Goal: Register for event/course

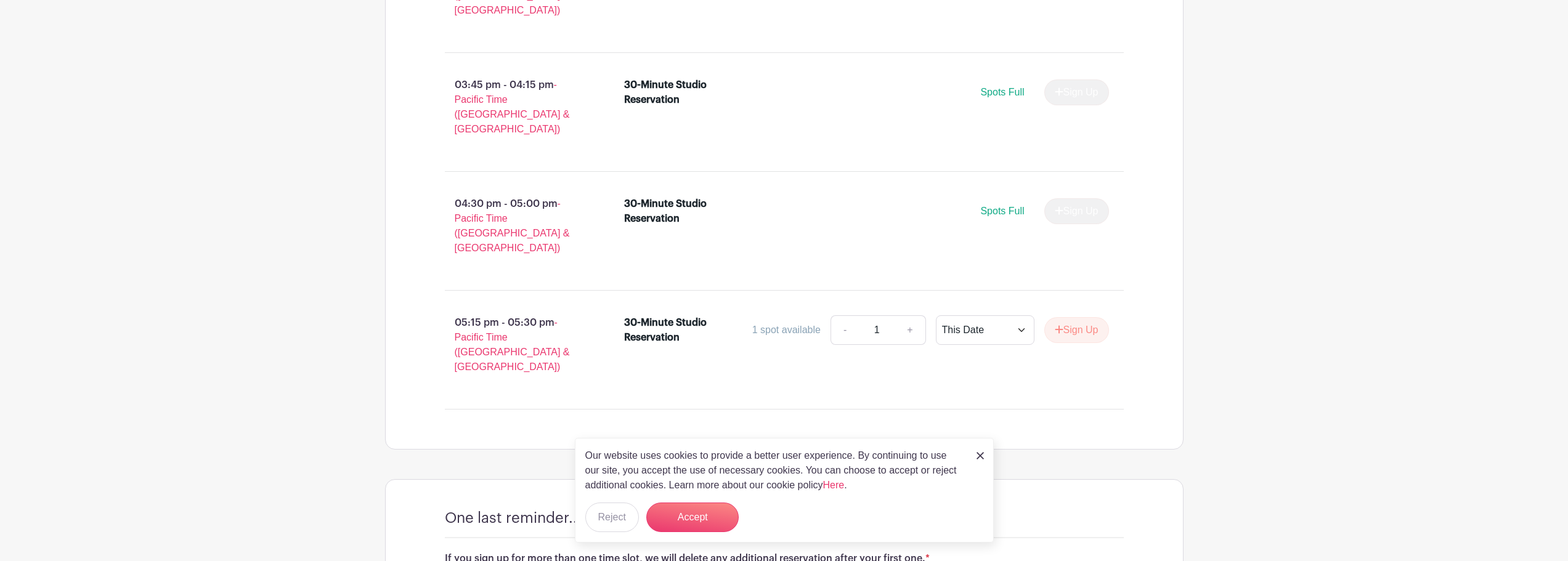
scroll to position [1602, 0]
click at [1069, 315] on button "Sign Up" at bounding box center [1076, 327] width 65 height 26
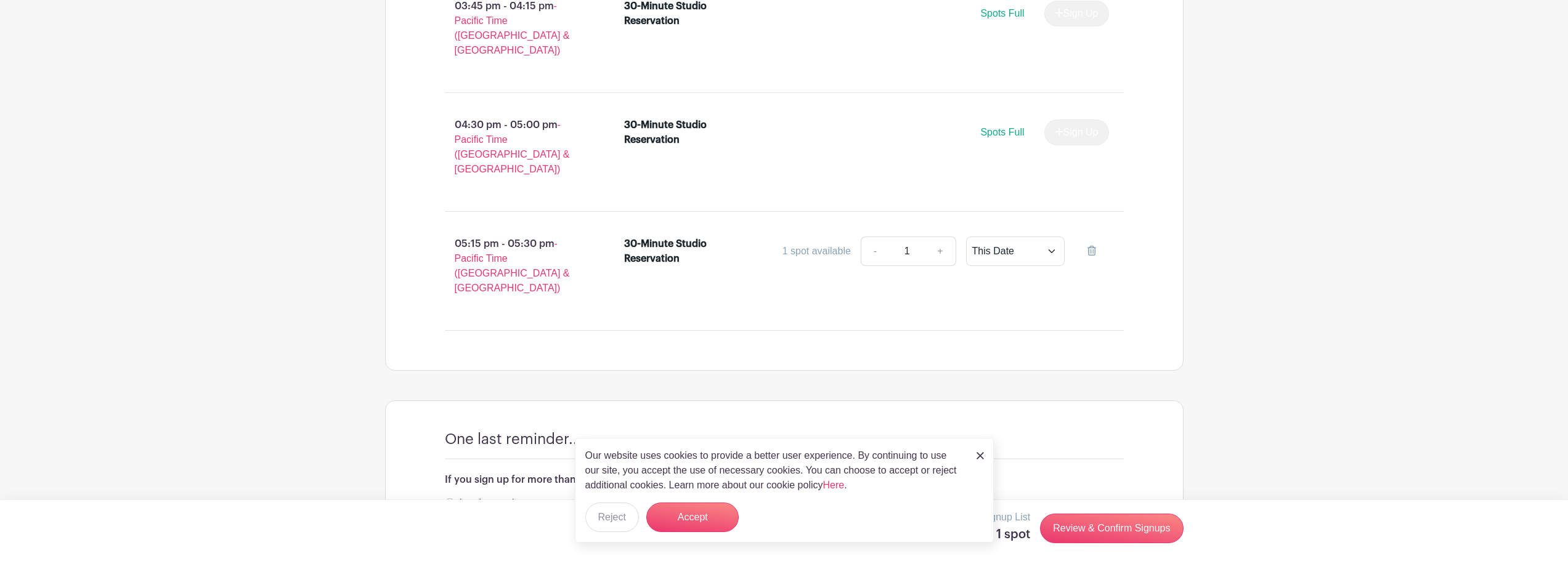
scroll to position [1679, 0]
click at [447, 497] on input "I understand." at bounding box center [450, 502] width 10 height 10
radio input "true"
click at [982, 458] on img at bounding box center [980, 455] width 8 height 8
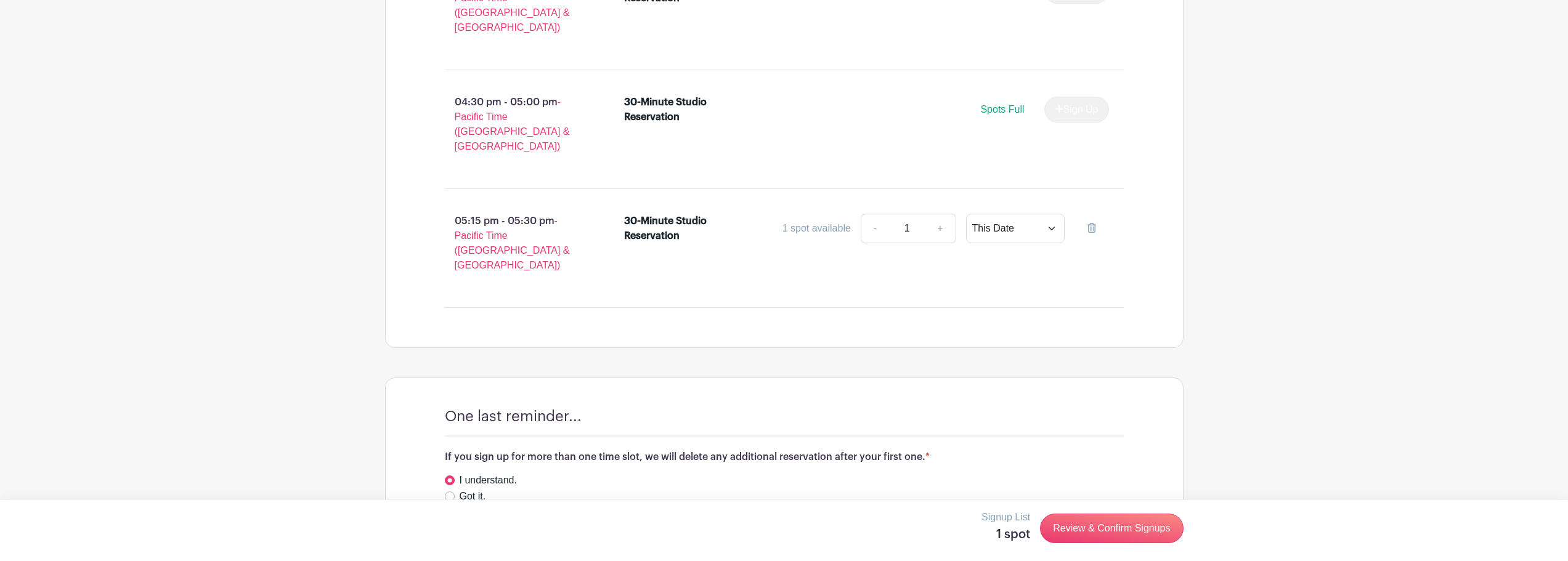
scroll to position [1714, 0]
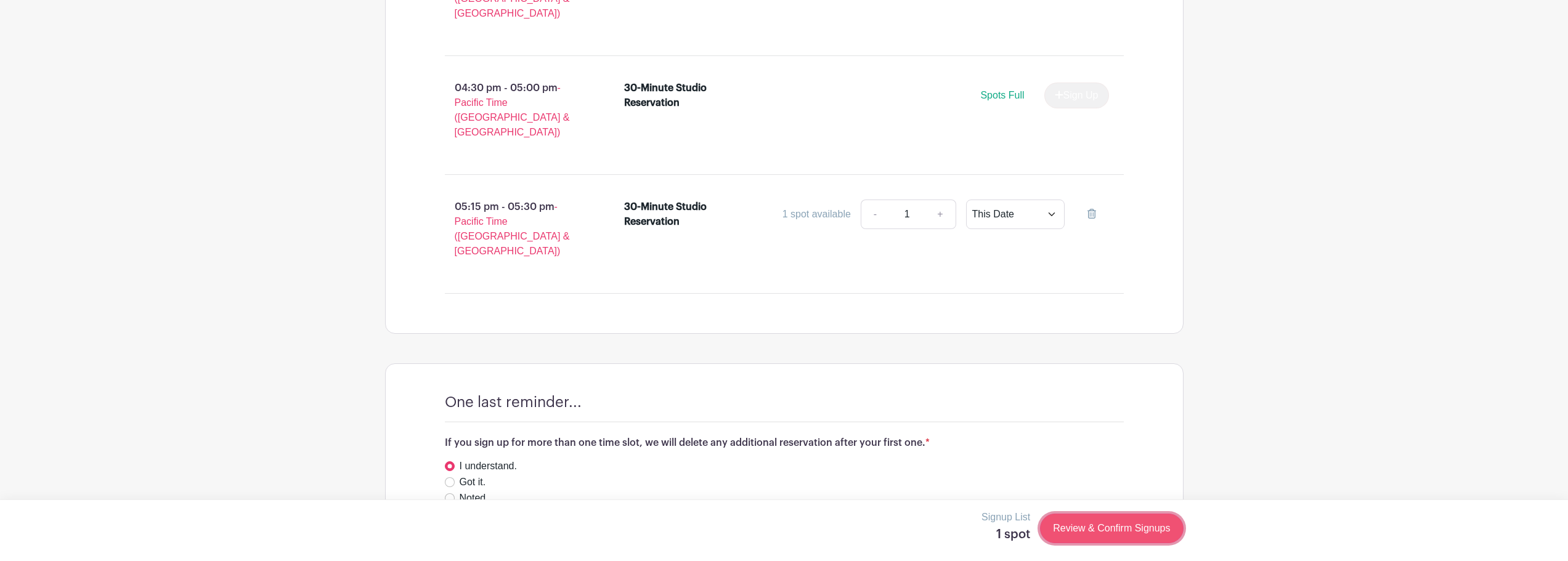
click at [1068, 528] on link "Review & Confirm Signups" at bounding box center [1112, 528] width 143 height 30
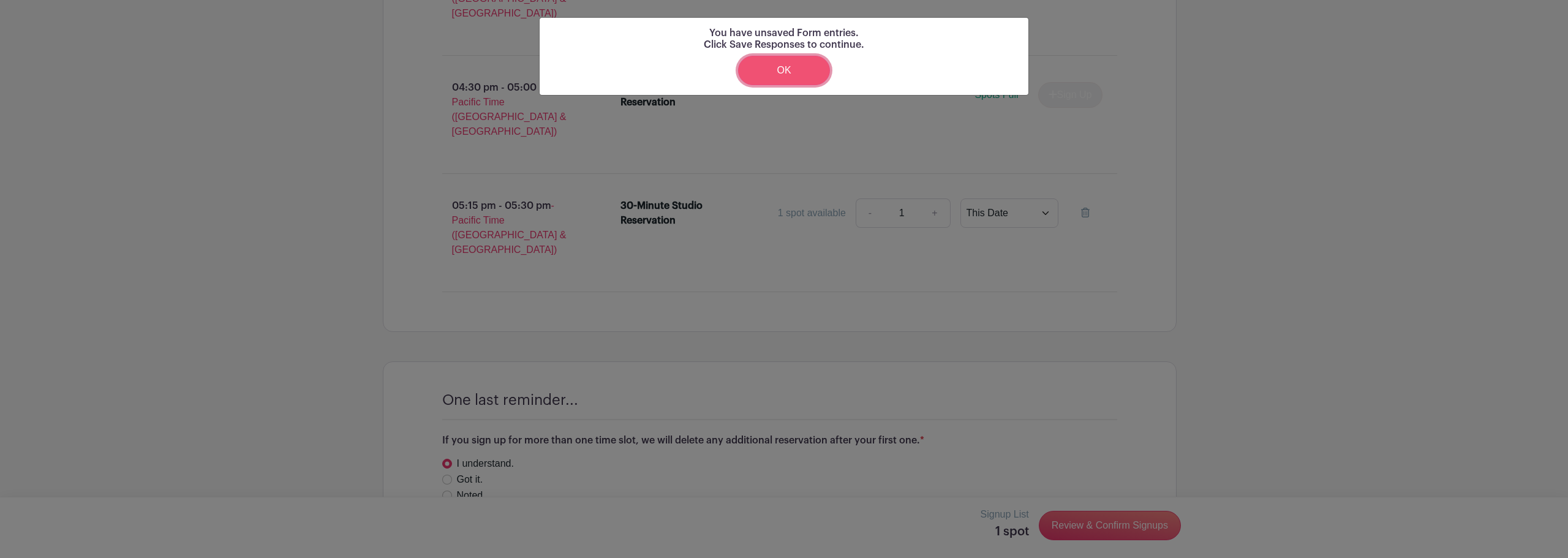
click at [773, 68] on link "OK" at bounding box center [783, 70] width 92 height 30
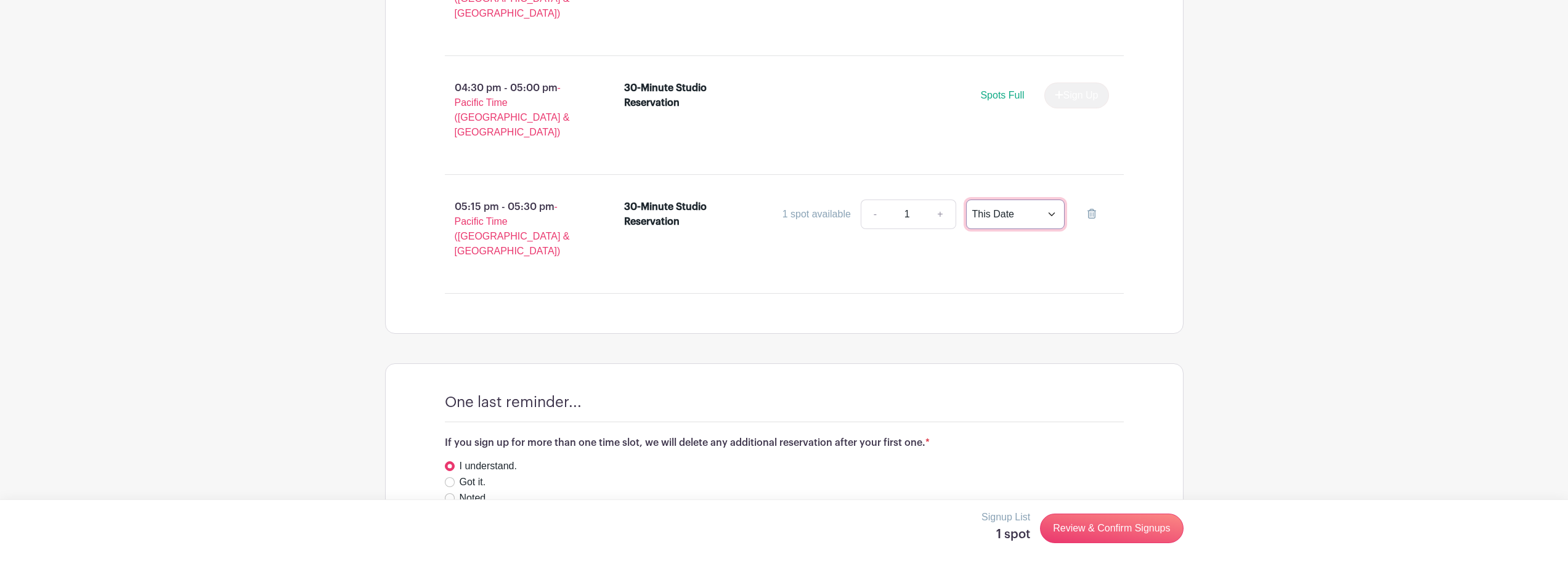
click at [1046, 199] on select "This Date Select Dates" at bounding box center [1015, 214] width 99 height 30
click at [1122, 524] on link "Review & Confirm Signups" at bounding box center [1112, 528] width 143 height 30
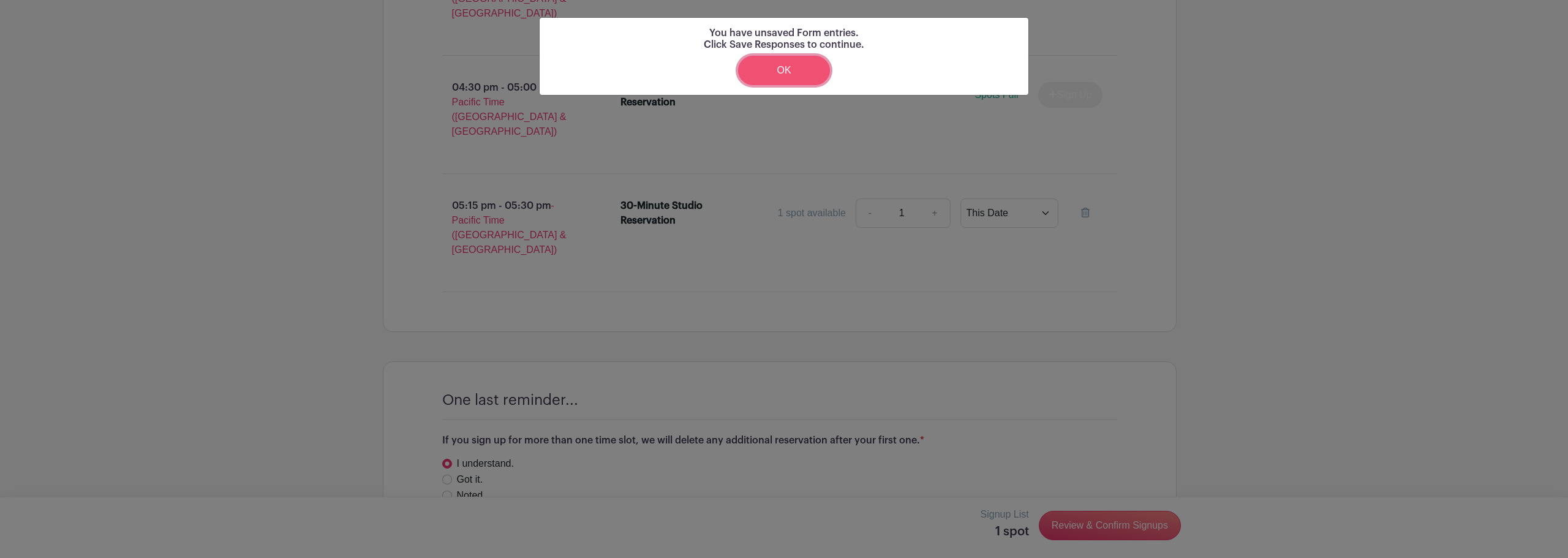
click at [758, 70] on link "OK" at bounding box center [783, 70] width 92 height 30
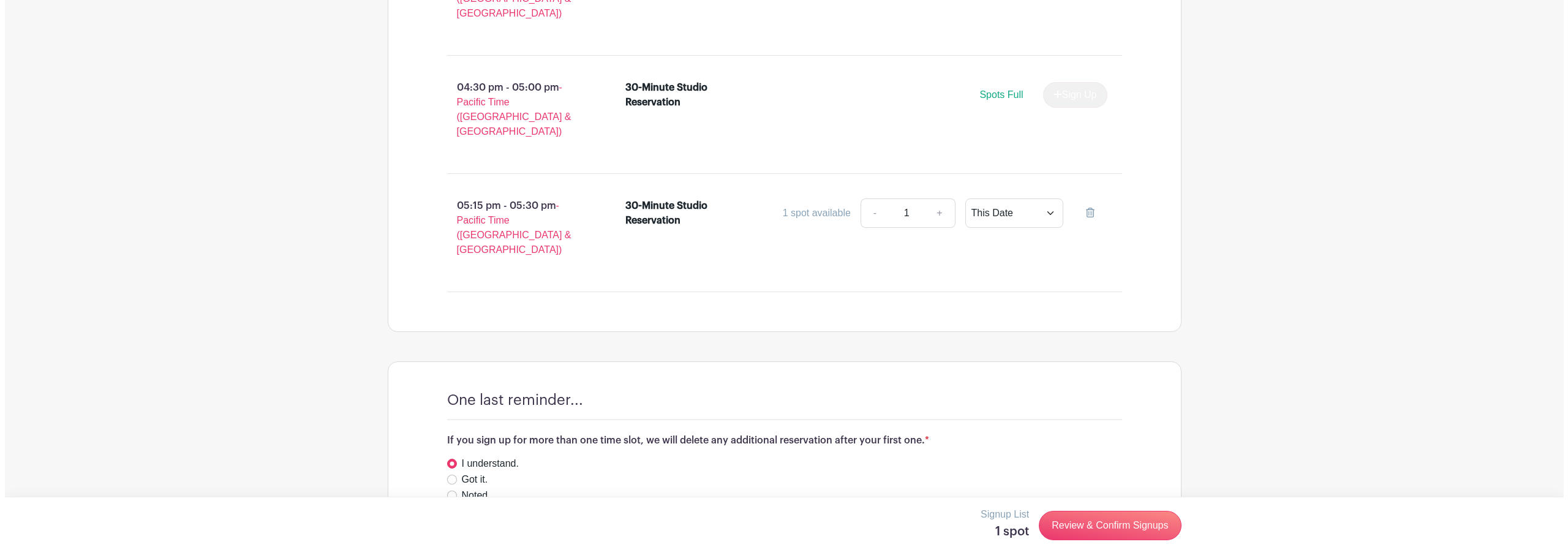
scroll to position [1644, 0]
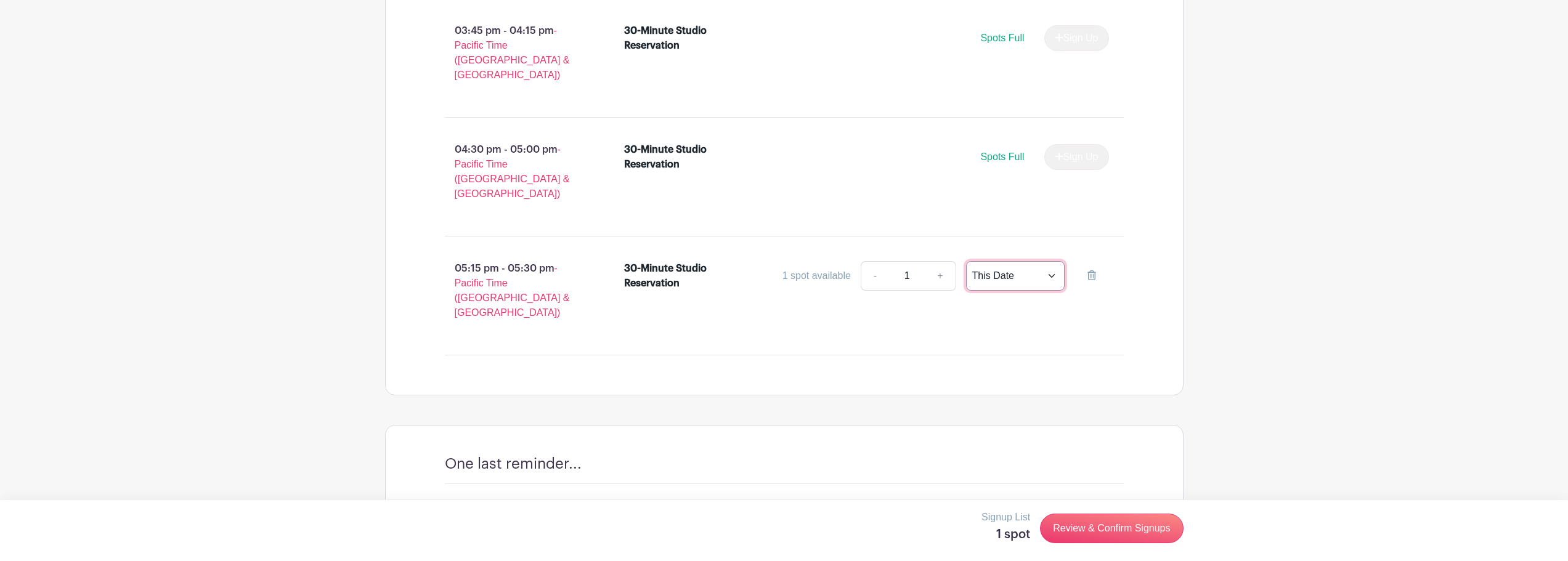
click at [1002, 261] on select "This Date Select Dates" at bounding box center [1015, 276] width 99 height 30
select select "select_dates"
click at [966, 261] on select "This Date Select Dates" at bounding box center [1015, 276] width 99 height 30
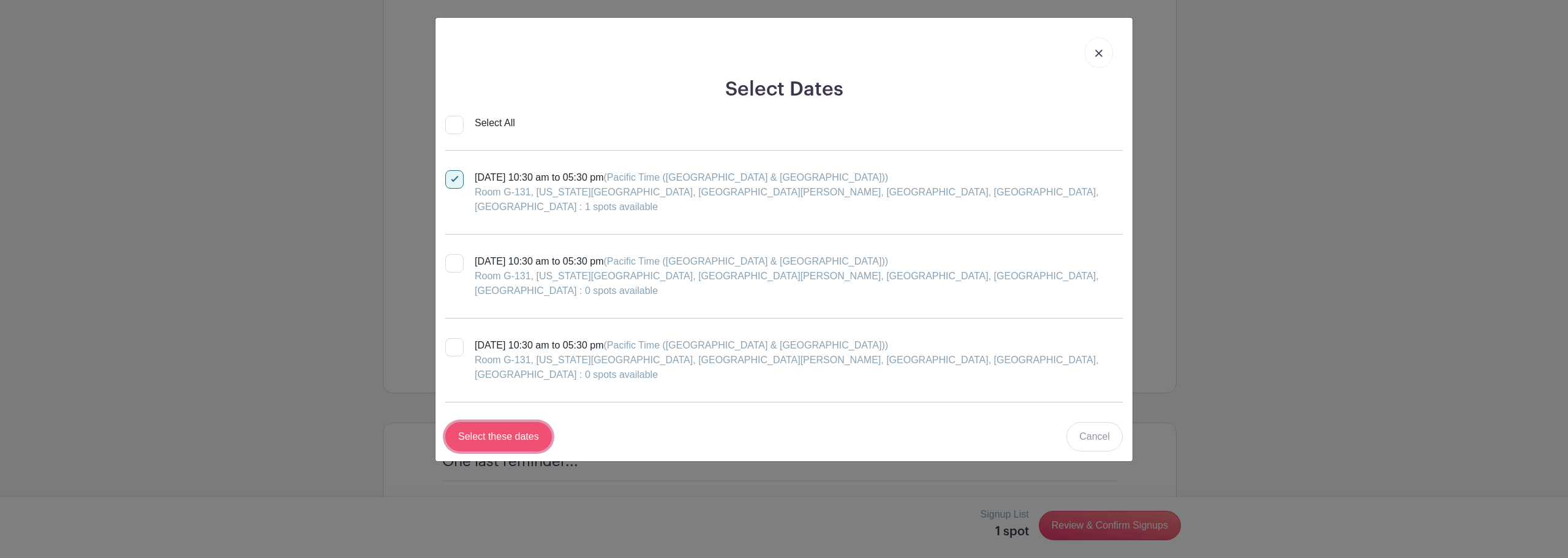
click at [515, 422] on input "Select these dates" at bounding box center [498, 436] width 106 height 30
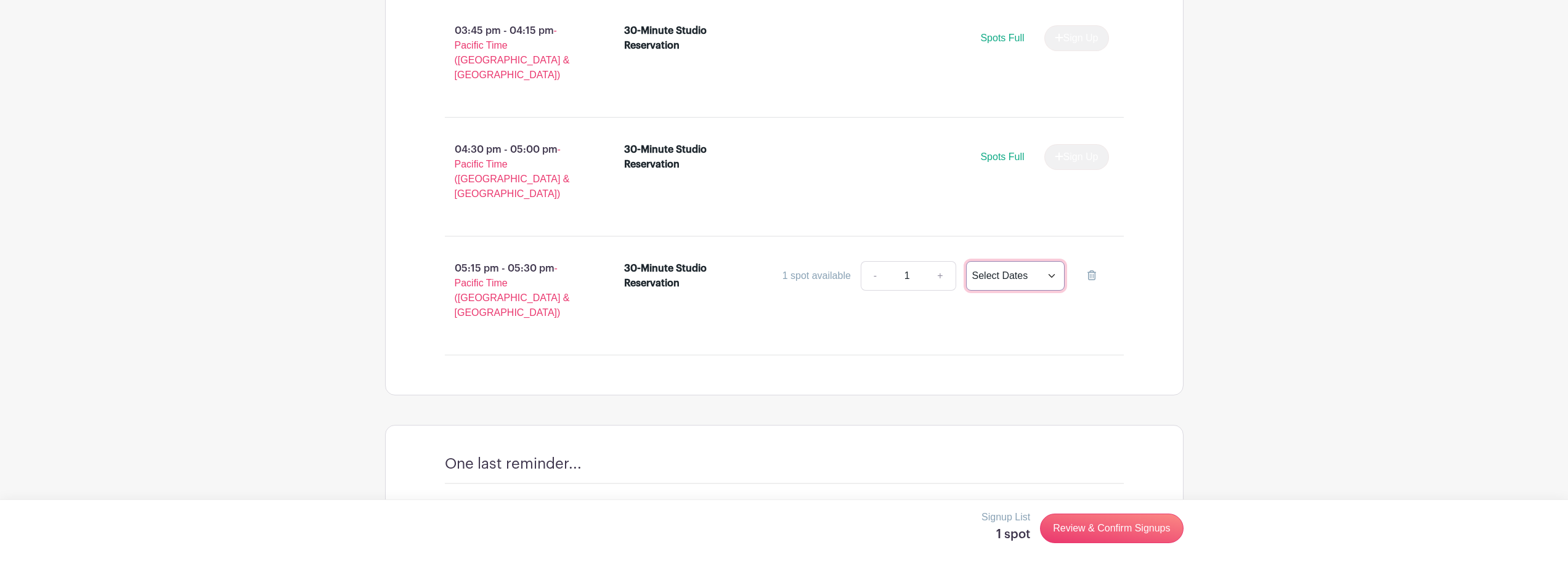
click at [1014, 261] on select "This Date Select Dates" at bounding box center [1015, 276] width 99 height 30
click at [966, 261] on select "This Date Select Dates" at bounding box center [1015, 276] width 99 height 30
click at [1015, 261] on select "This Date Select Dates" at bounding box center [1015, 276] width 99 height 30
select select "this_date"
click at [966, 261] on select "This Date Select Dates" at bounding box center [1015, 276] width 99 height 30
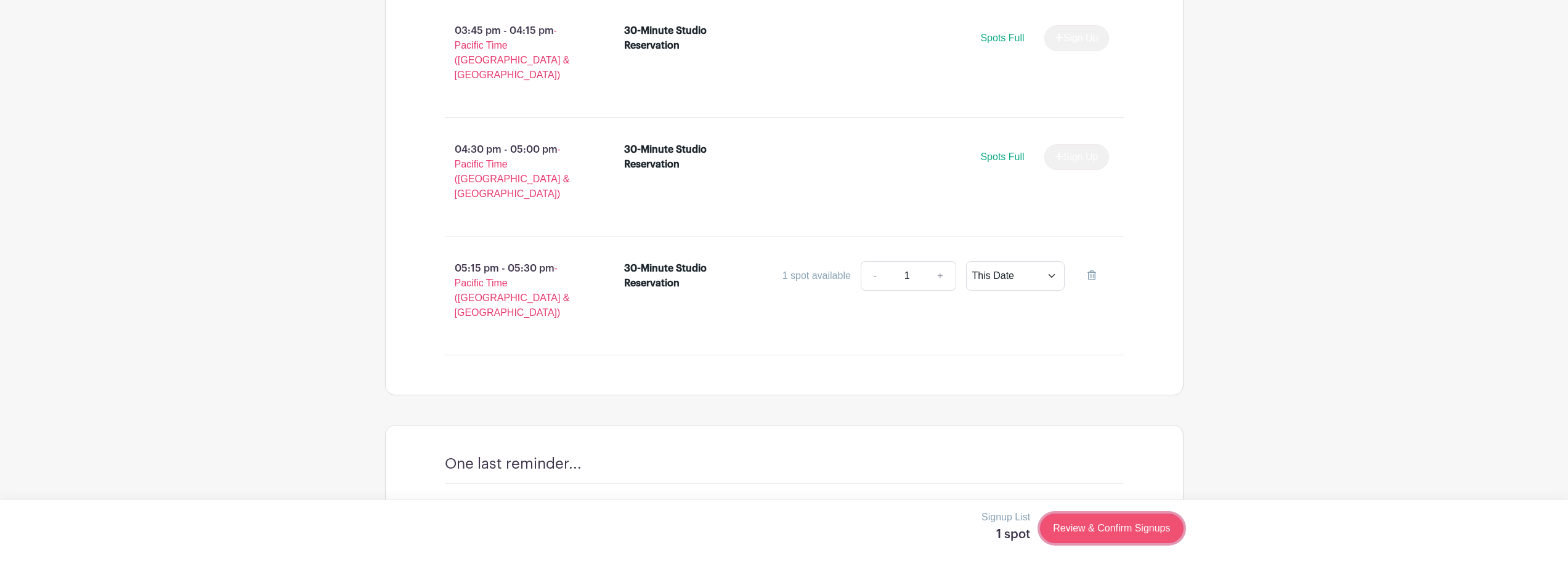
click at [1117, 524] on link "Review & Confirm Signups" at bounding box center [1112, 528] width 143 height 30
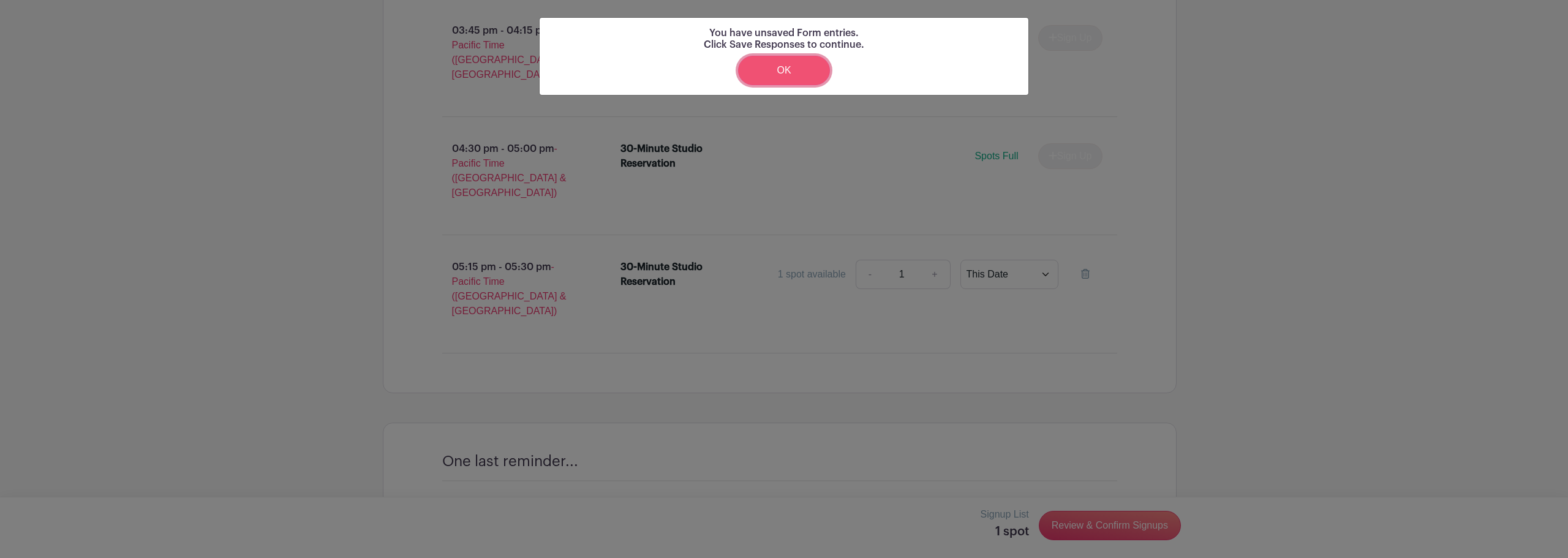
click at [772, 73] on link "OK" at bounding box center [783, 70] width 92 height 30
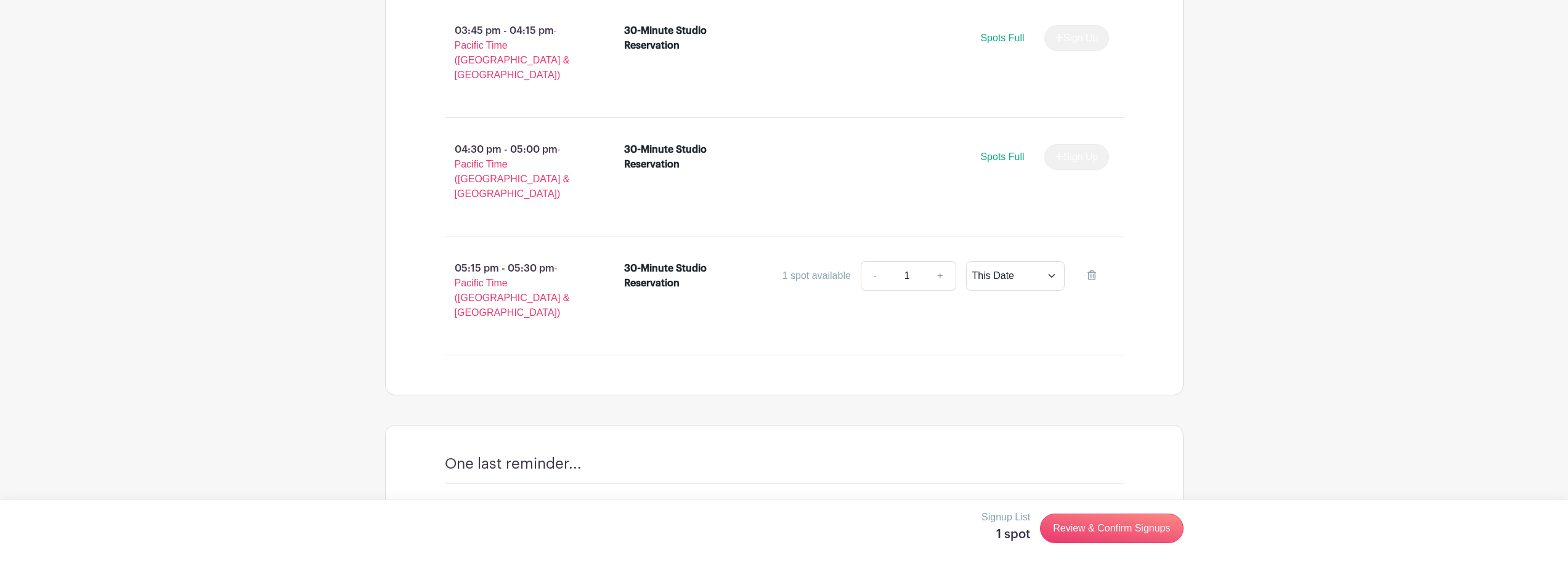
click at [1069, 535] on link "Review & Confirm Signups" at bounding box center [1112, 529] width 143 height 30
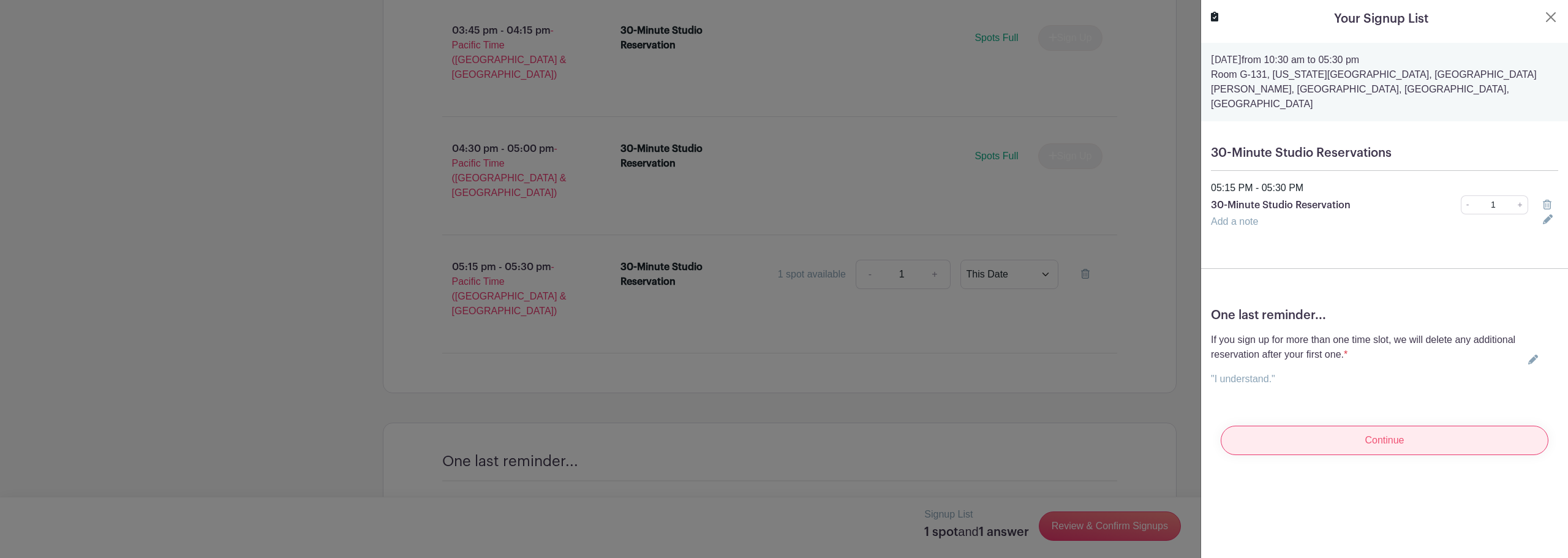
click at [1386, 429] on input "Continue" at bounding box center [1384, 441] width 328 height 30
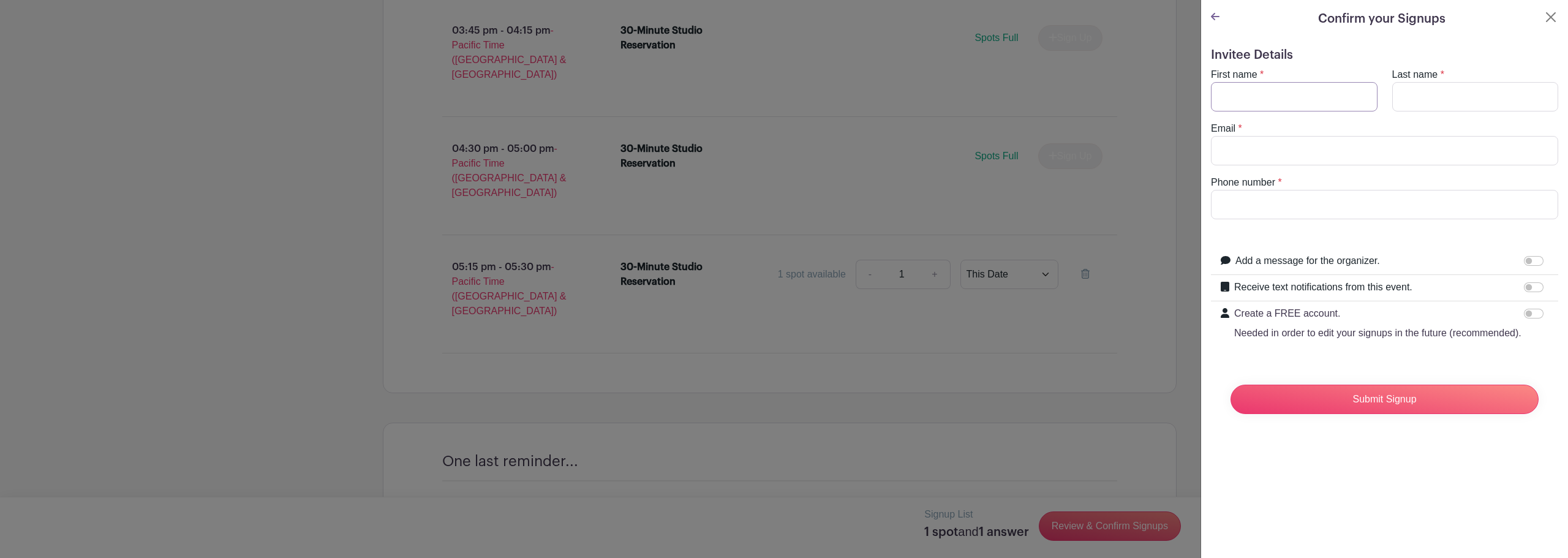
click at [1283, 99] on input "First name" at bounding box center [1293, 97] width 166 height 30
type input "[PERSON_NAME]"
click at [1453, 101] on input "Last name" at bounding box center [1475, 97] width 166 height 30
type input "Guiley"
click at [1404, 152] on input "Email" at bounding box center [1384, 151] width 347 height 30
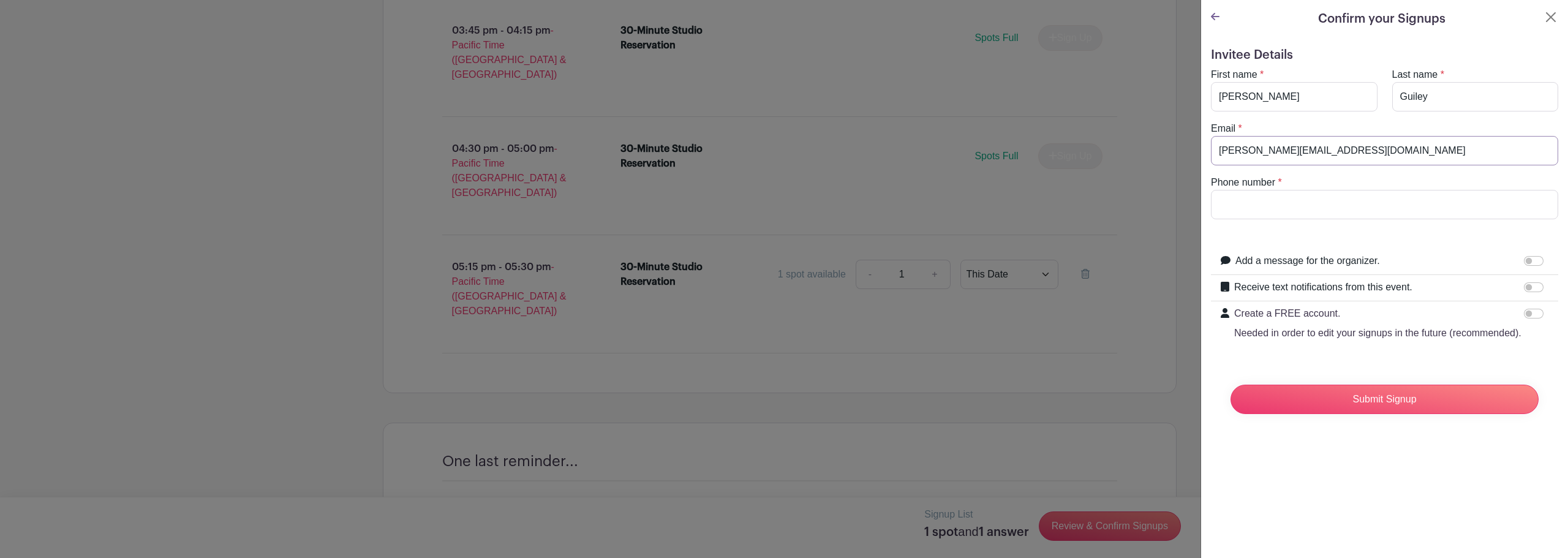
type input "[PERSON_NAME][EMAIL_ADDRESS][DOMAIN_NAME]"
click at [1358, 200] on input "Phone number" at bounding box center [1384, 204] width 347 height 30
type input "4802160950"
click at [1360, 410] on input "Submit Signup" at bounding box center [1384, 399] width 308 height 30
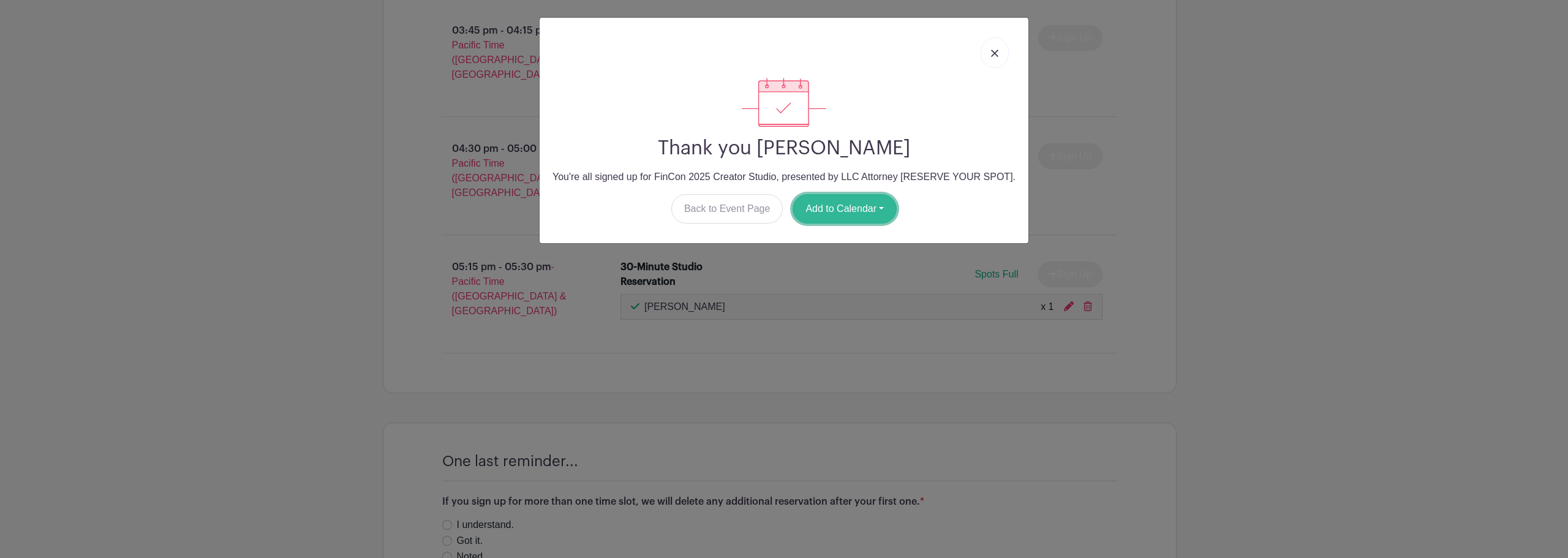
click at [845, 197] on button "Add to Calendar" at bounding box center [844, 209] width 104 height 30
click at [843, 239] on link "Google Calendar" at bounding box center [841, 240] width 97 height 19
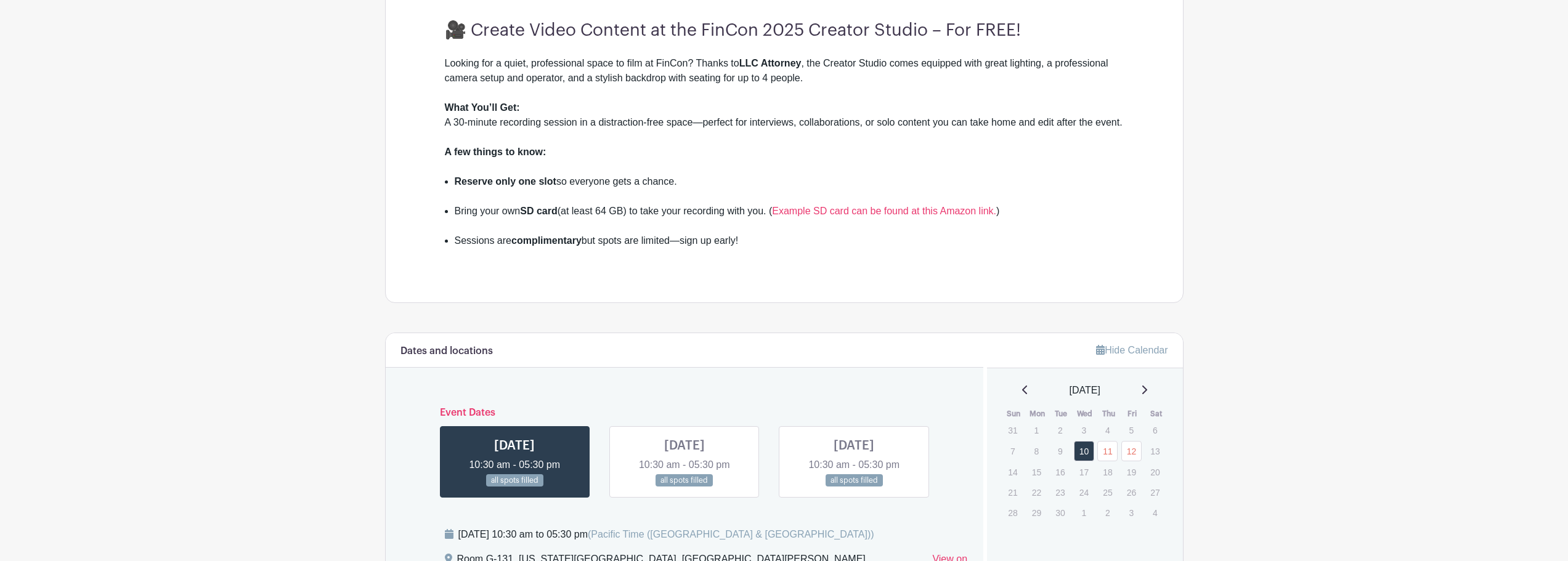
scroll to position [330, 0]
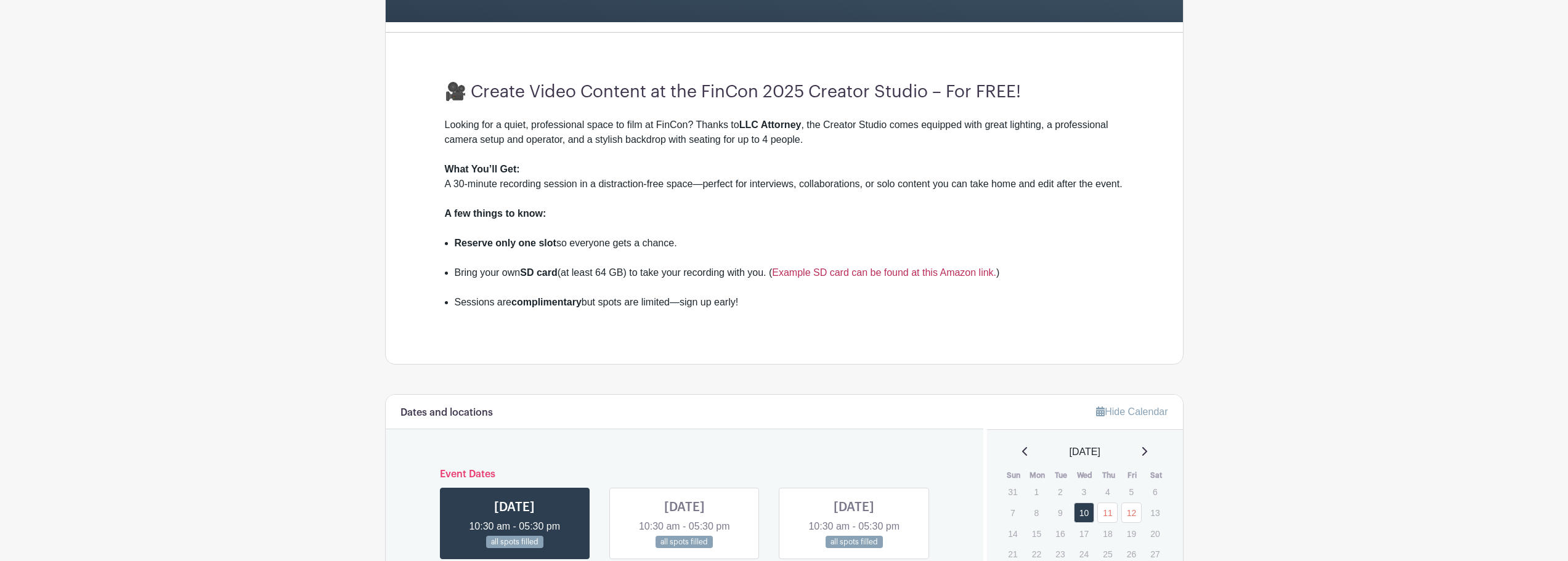
click at [894, 271] on link "Example SD card can be found at this Amazon link." at bounding box center [884, 272] width 224 height 10
